Goal: Information Seeking & Learning: Check status

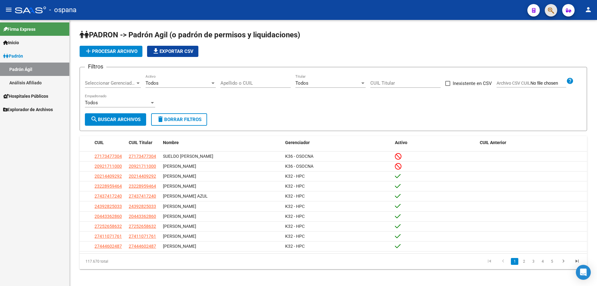
click at [551, 7] on span "button" at bounding box center [551, 10] width 6 height 13
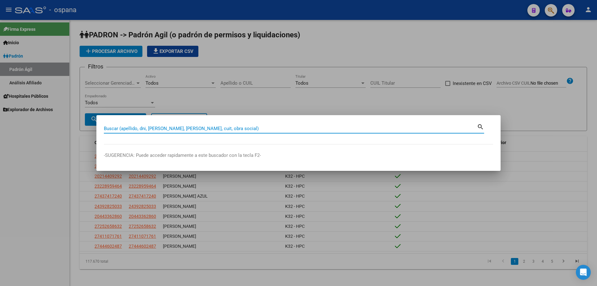
paste input "26774917"
type input "26774917"
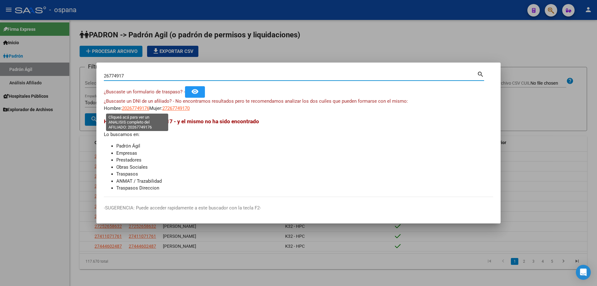
click at [144, 105] on span "20267749176" at bounding box center [135, 108] width 27 height 6
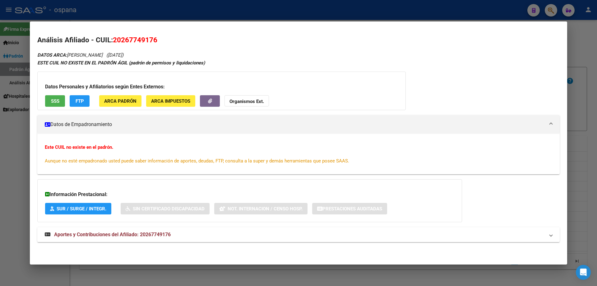
click at [54, 101] on span "SSS" at bounding box center [55, 101] width 8 height 6
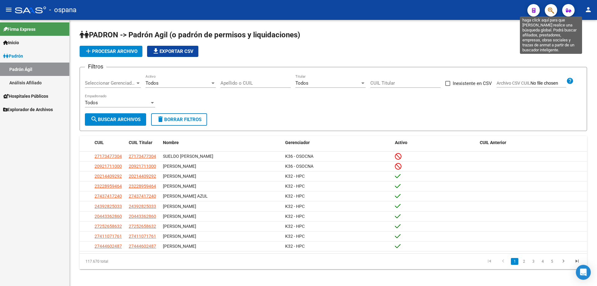
click at [554, 7] on icon "button" at bounding box center [551, 10] width 6 height 7
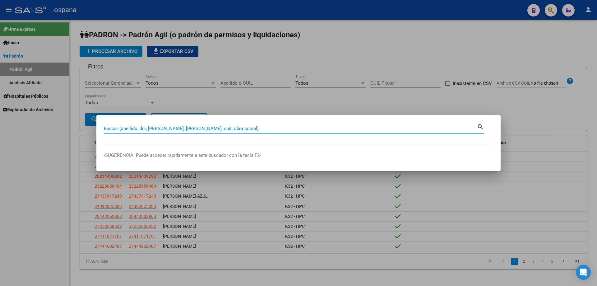
paste input "20-26774917-6"
type input "26774917"
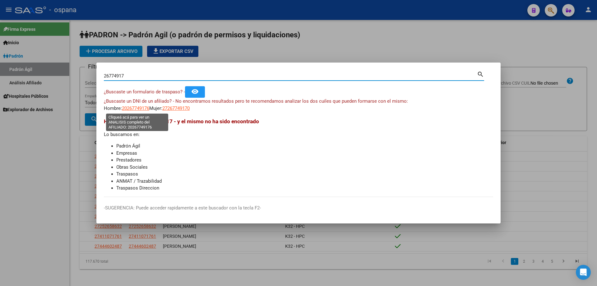
click at [141, 105] on span "20267749176" at bounding box center [135, 108] width 27 height 6
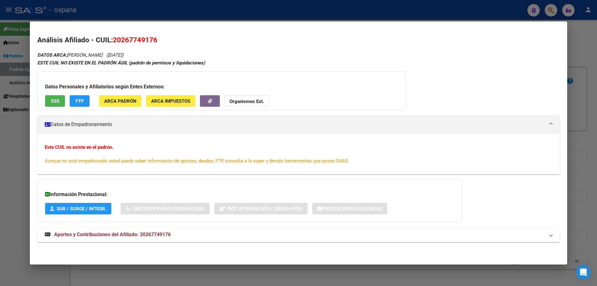
drag, startPoint x: 70, startPoint y: 69, endPoint x: 156, endPoint y: 77, distance: 86.0
click at [156, 77] on div "DATOS ARCA: [PERSON_NAME] ([DATE]) ESTE CUIL NO EXISTE EN EL PADRÓN ÁGIL (padró…" at bounding box center [298, 150] width 523 height 198
click at [227, 71] on div "DATOS ARCA: [PERSON_NAME] ([DATE]) ESTE CUIL NO EXISTE EN EL PADRÓN ÁGIL (padró…" at bounding box center [298, 150] width 523 height 198
click at [46, 101] on button "SSS" at bounding box center [55, 101] width 20 height 12
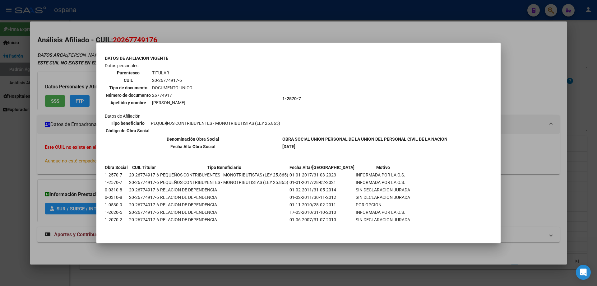
scroll to position [32, 0]
drag, startPoint x: 131, startPoint y: 189, endPoint x: 361, endPoint y: 196, distance: 229.8
click at [361, 196] on tbody "Obra Social CUIL Titular Tipo Beneficiario Fecha Alta/Baja Motivo 1-2570-7 20-2…" at bounding box center [258, 192] width 306 height 59
click at [363, 192] on td "SIN DECLARACION JURADA" at bounding box center [383, 189] width 55 height 7
drag, startPoint x: 152, startPoint y: 189, endPoint x: 340, endPoint y: 194, distance: 188.0
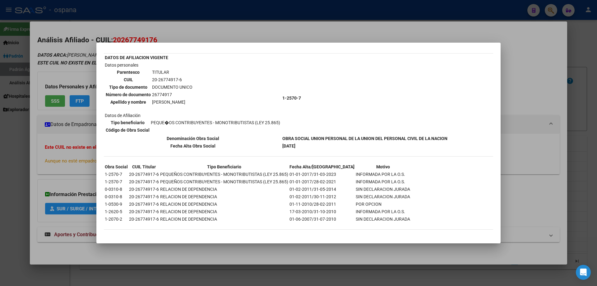
click at [340, 194] on tbody "Obra Social CUIL Titular Tipo Beneficiario Fecha Alta/Baja Motivo 1-2570-7 20-2…" at bounding box center [258, 192] width 306 height 59
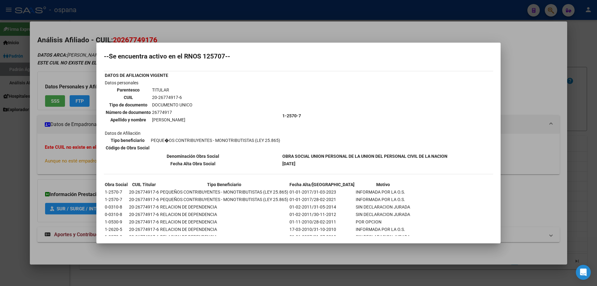
scroll to position [0, 0]
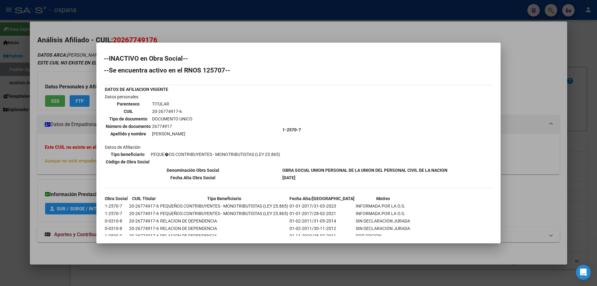
drag, startPoint x: 159, startPoint y: 144, endPoint x: 295, endPoint y: 150, distance: 135.8
click at [295, 150] on tr "Datos personales Parentesco TITULAR CUIL 20-26774917-6 Tipo de documento DOCUME…" at bounding box center [277, 129] width 344 height 73
click at [295, 150] on td "1-2570-7" at bounding box center [365, 129] width 166 height 73
drag, startPoint x: 184, startPoint y: 151, endPoint x: 234, endPoint y: 156, distance: 50.0
click at [234, 156] on td "PEQUE�OS CONTRIBUYENTES - MONOTRIBUTISTAS (LEY 25.865)" at bounding box center [216, 154] width 130 height 7
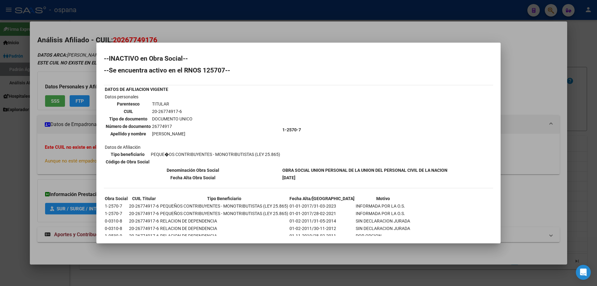
click at [280, 152] on td "PEQUE�OS CONTRIBUYENTES - MONOTRIBUTISTAS (LEY 25.865)" at bounding box center [216, 154] width 130 height 7
drag, startPoint x: 152, startPoint y: 112, endPoint x: 185, endPoint y: 114, distance: 32.7
click at [185, 114] on td "20-26774917-6" at bounding box center [172, 111] width 41 height 7
copy td "20-26774917-6"
click at [237, 136] on td "Datos personales Parentesco TITULAR CUIL 20-26774917-6 Tipo de documento DOCUME…" at bounding box center [193, 129] width 177 height 73
